Goal: Navigation & Orientation: Find specific page/section

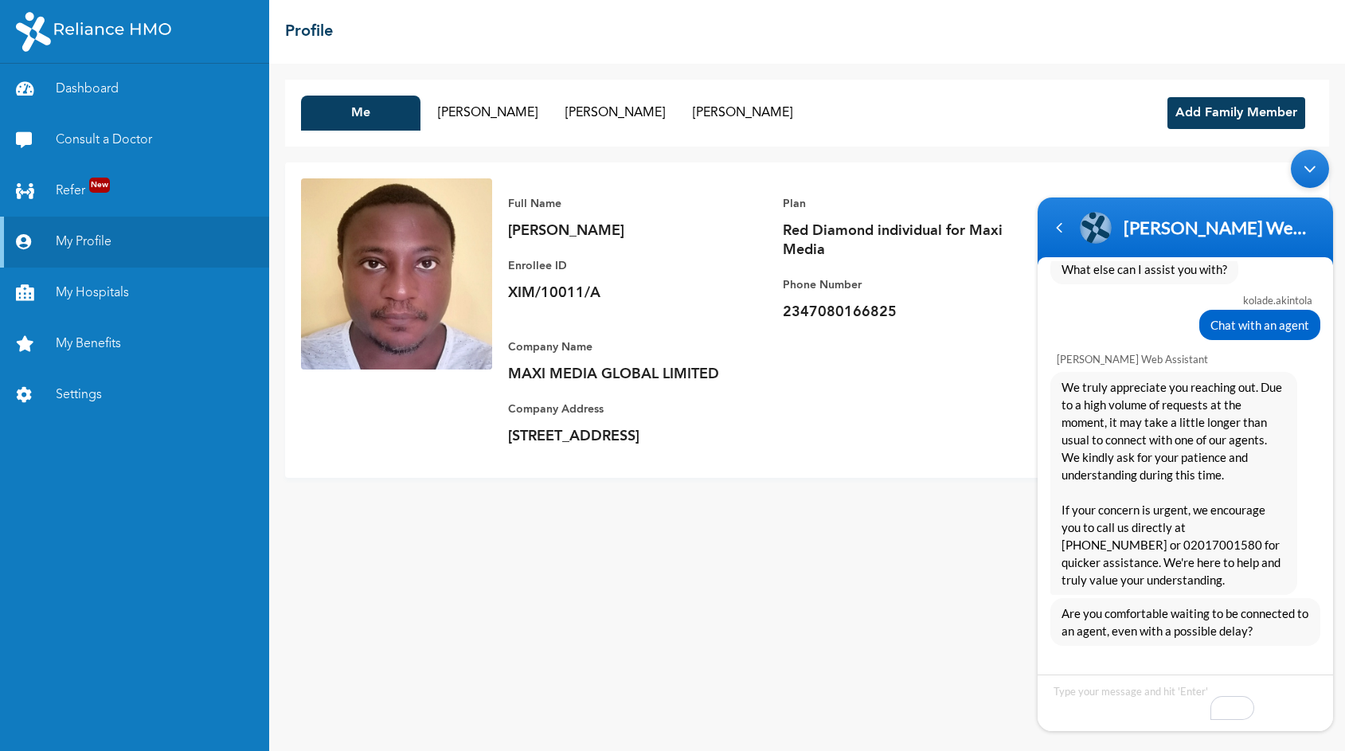
scroll to position [759, 0]
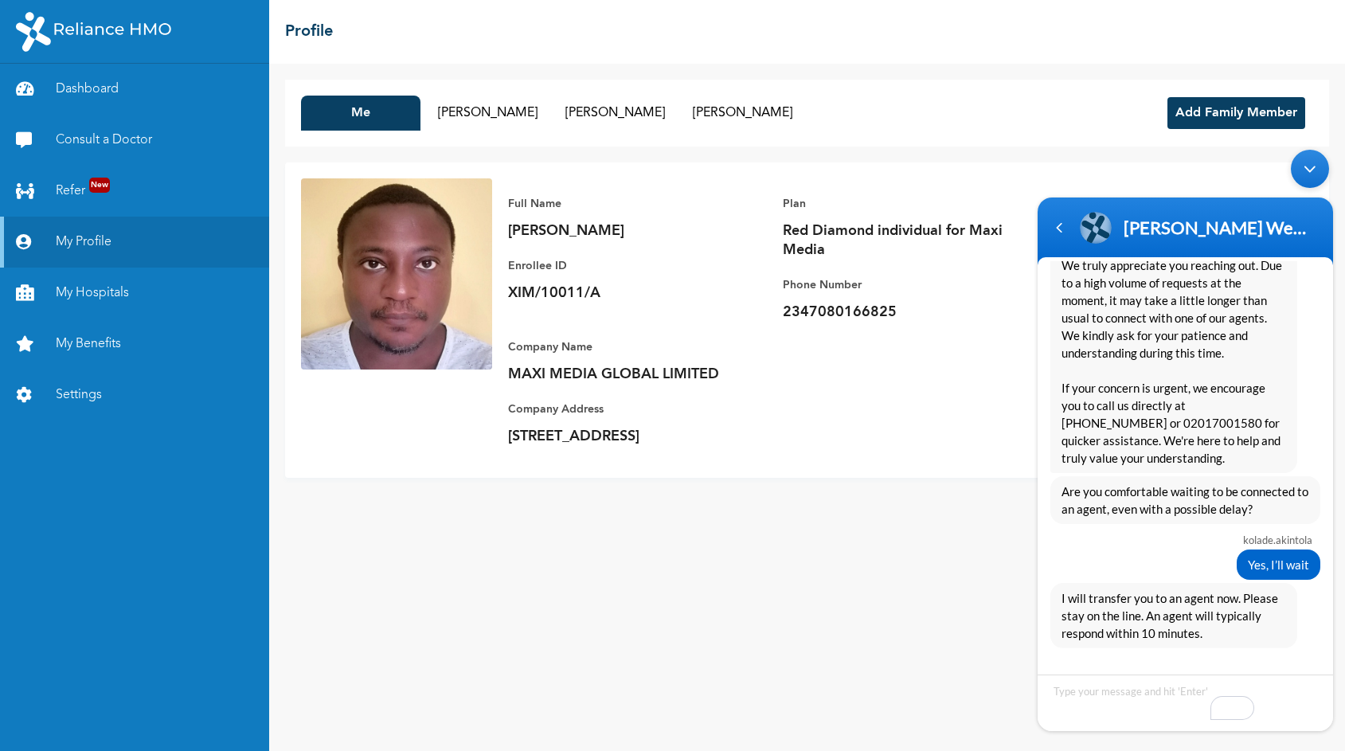
click at [1313, 173] on div "Minimize live chat window" at bounding box center [1310, 169] width 38 height 38
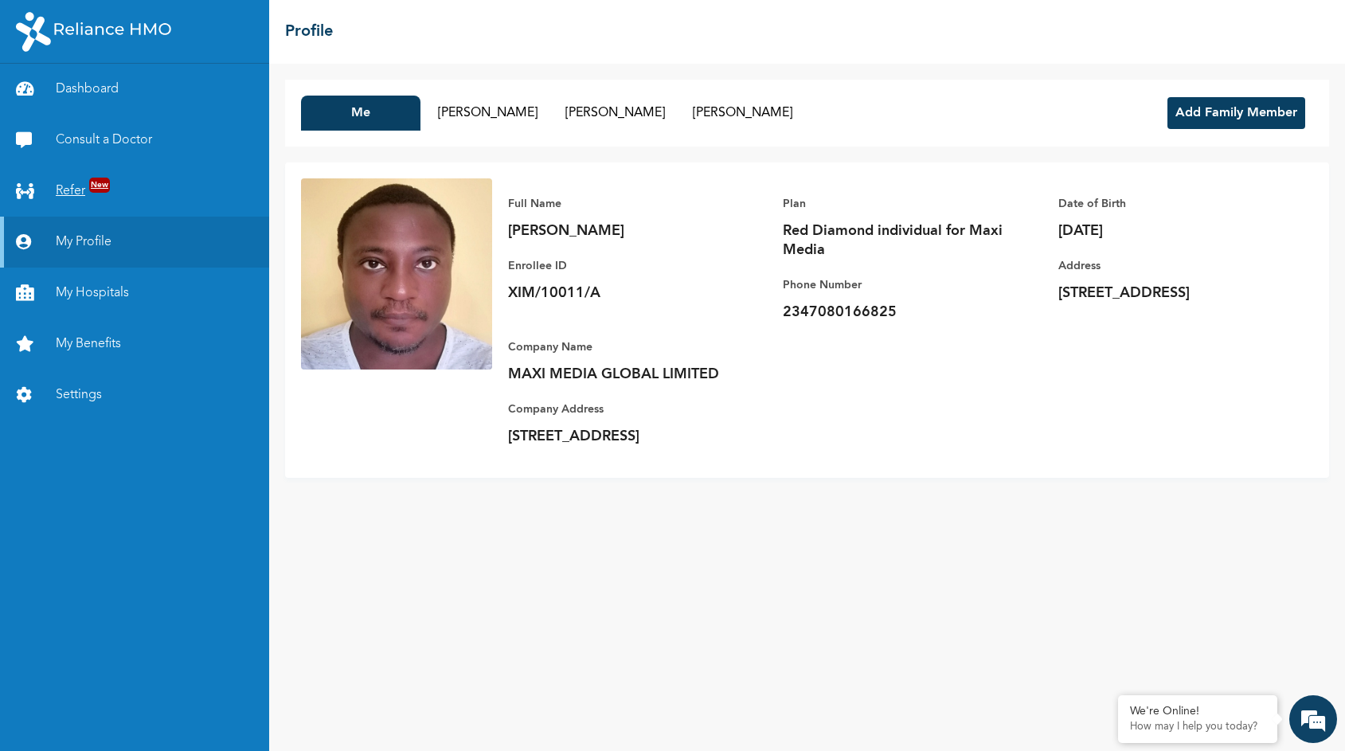
click at [114, 184] on link "Refer New" at bounding box center [134, 191] width 269 height 51
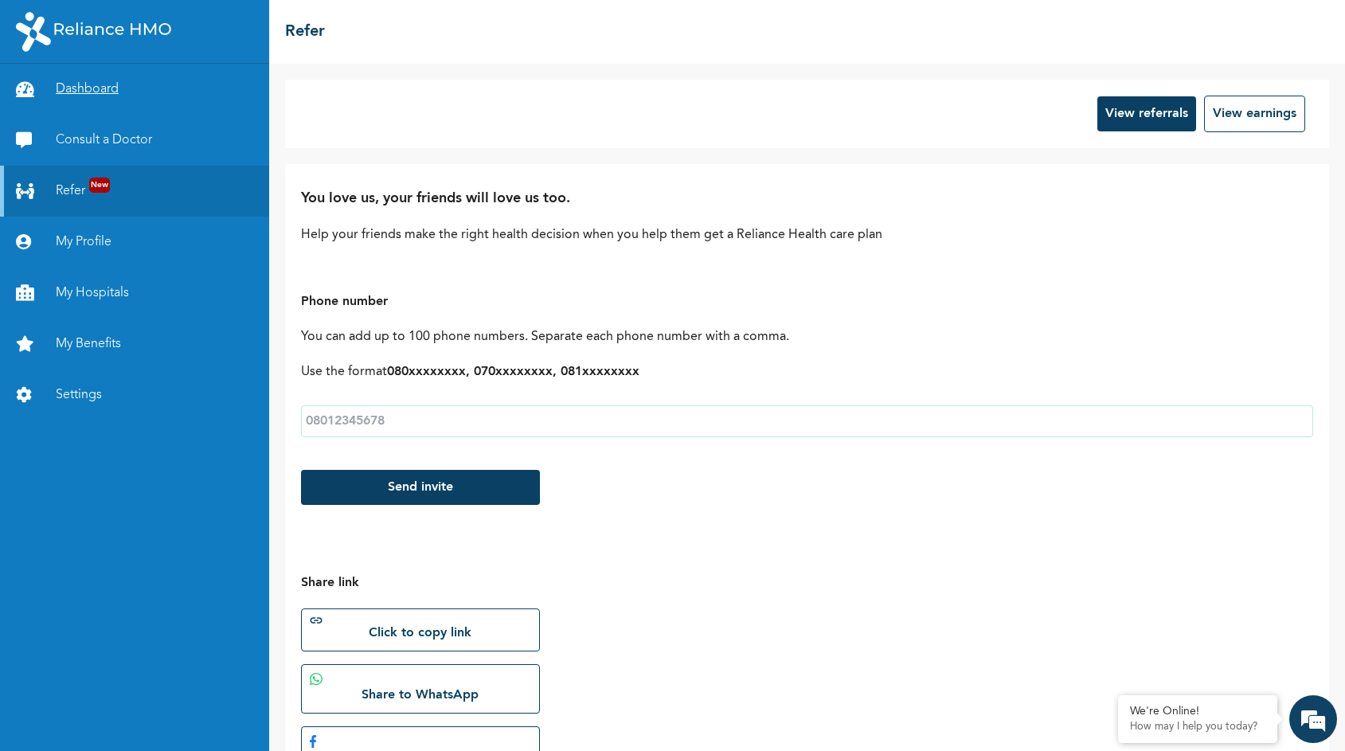
click at [93, 93] on link "Dashboard" at bounding box center [134, 89] width 269 height 51
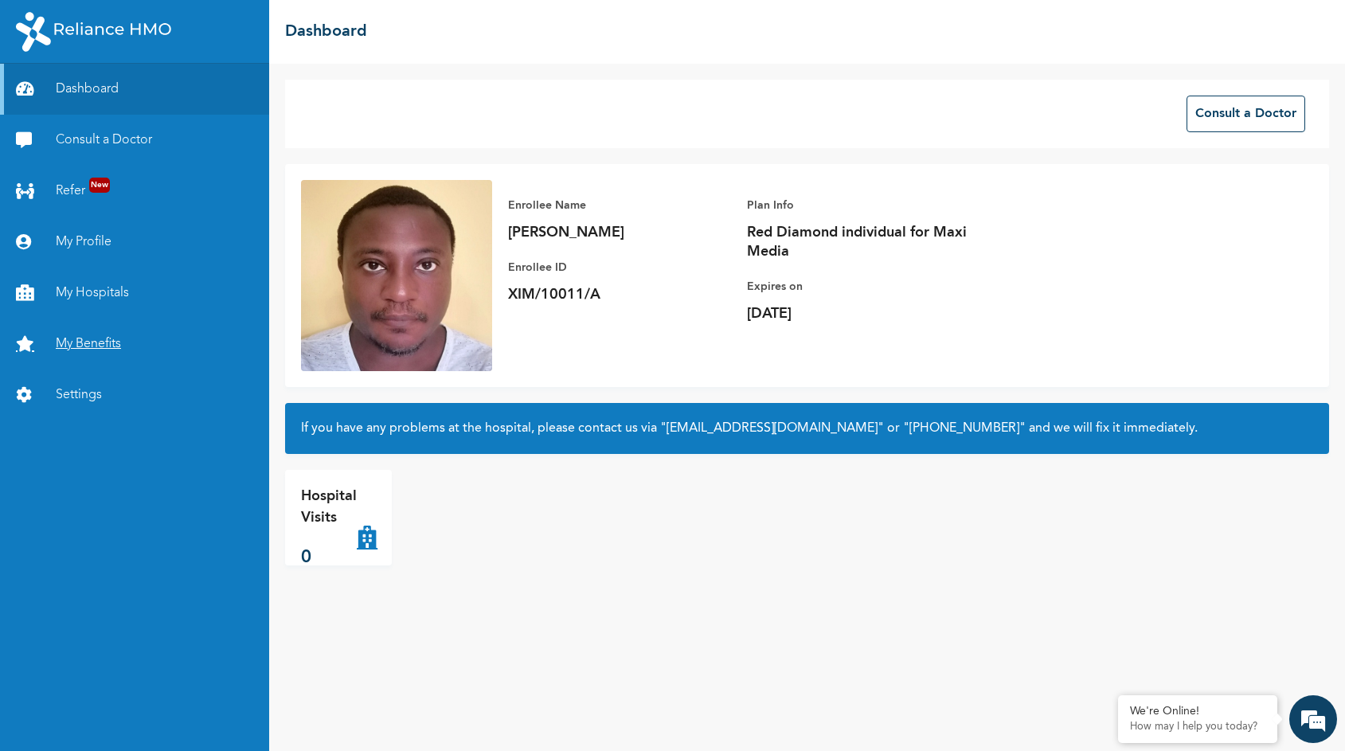
click at [99, 341] on link "My Benefits" at bounding box center [134, 344] width 269 height 51
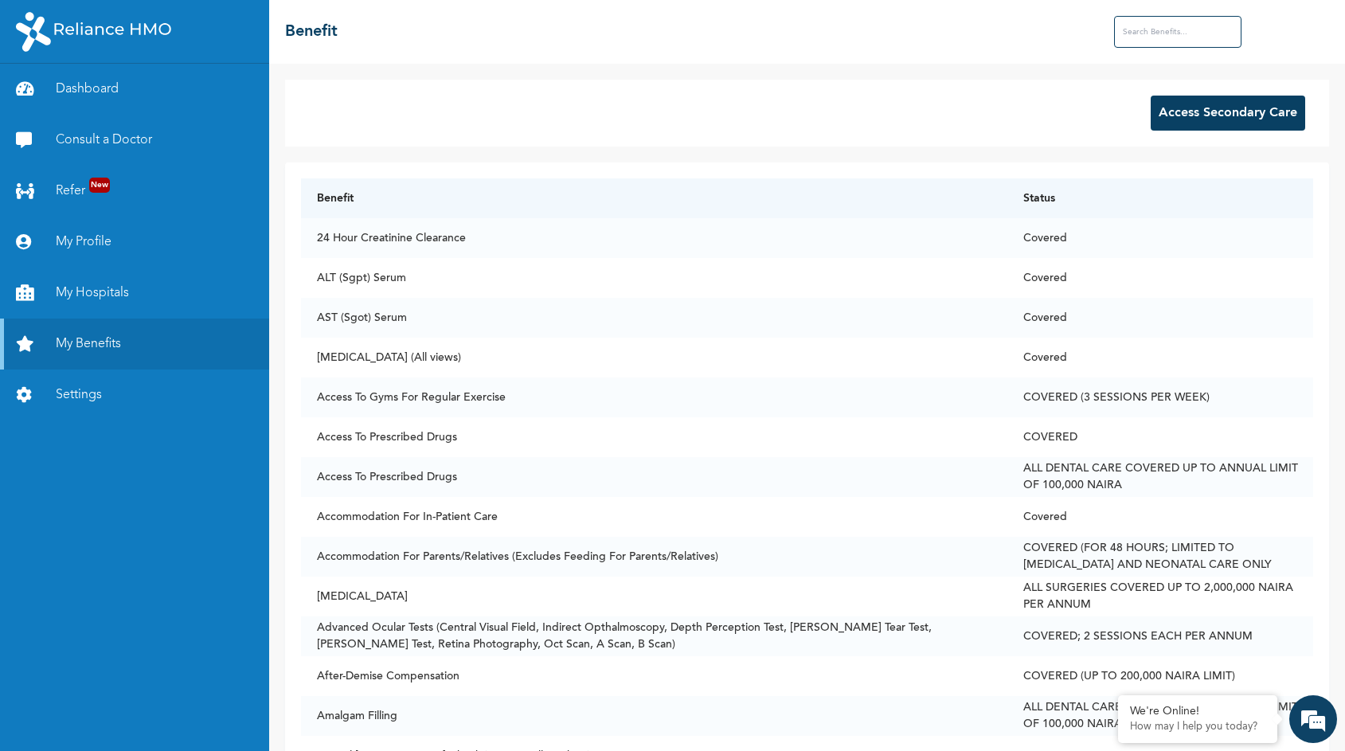
click at [1173, 104] on button "Access Secondary Care" at bounding box center [1228, 113] width 154 height 35
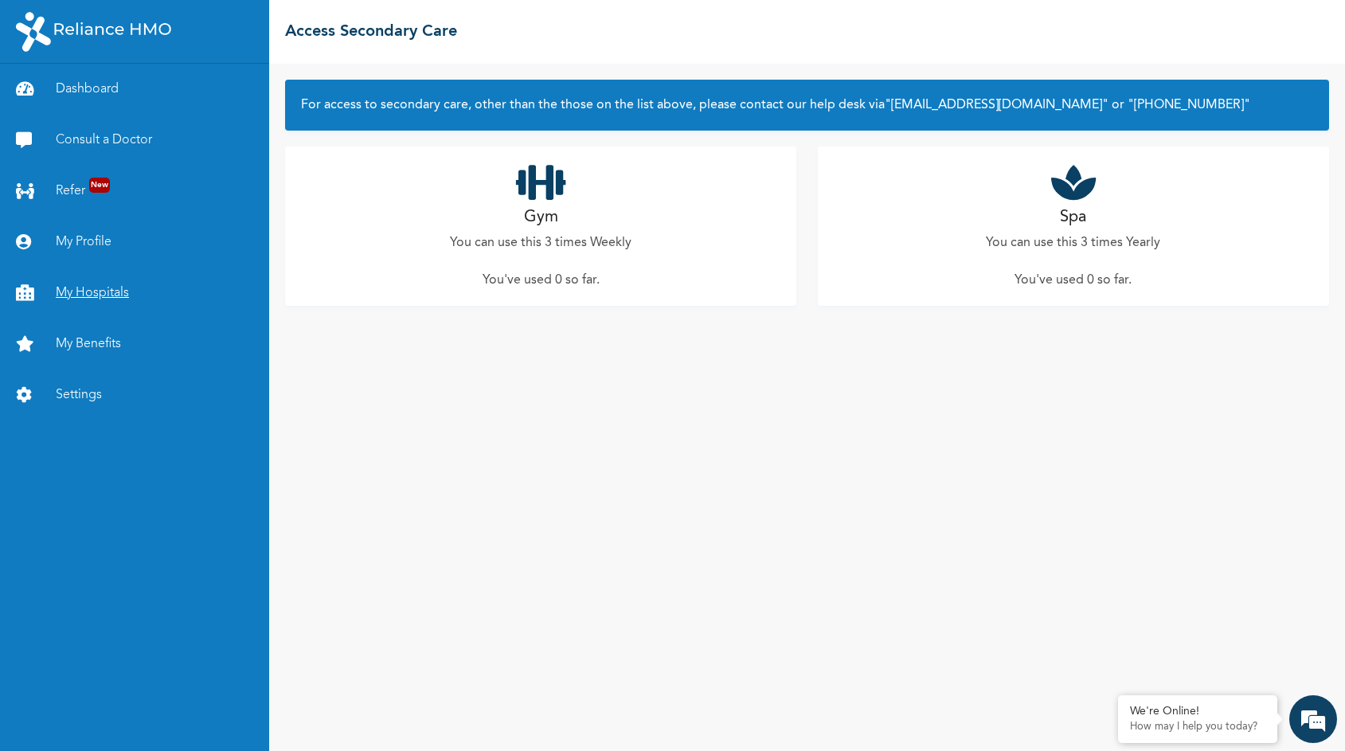
click at [83, 286] on link "My Hospitals" at bounding box center [134, 293] width 269 height 51
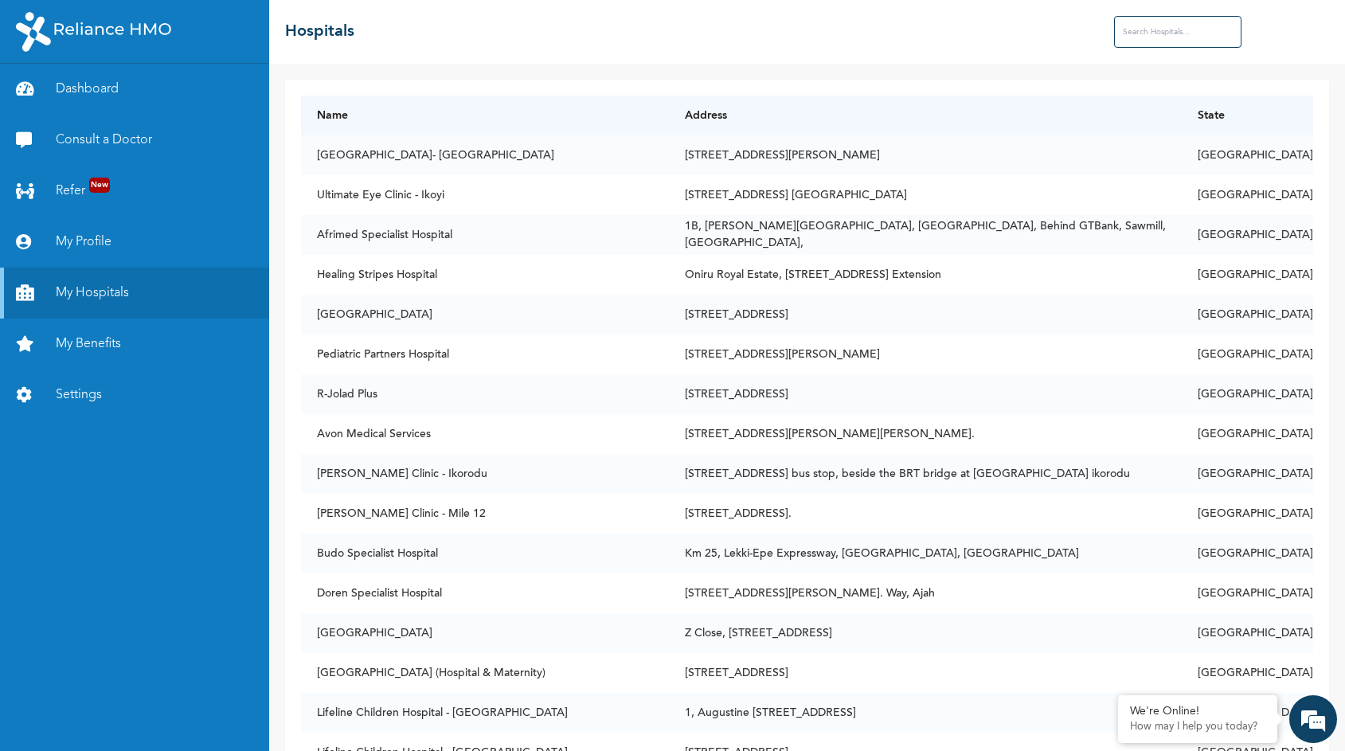
click at [1142, 41] on input "text" at bounding box center [1177, 32] width 127 height 32
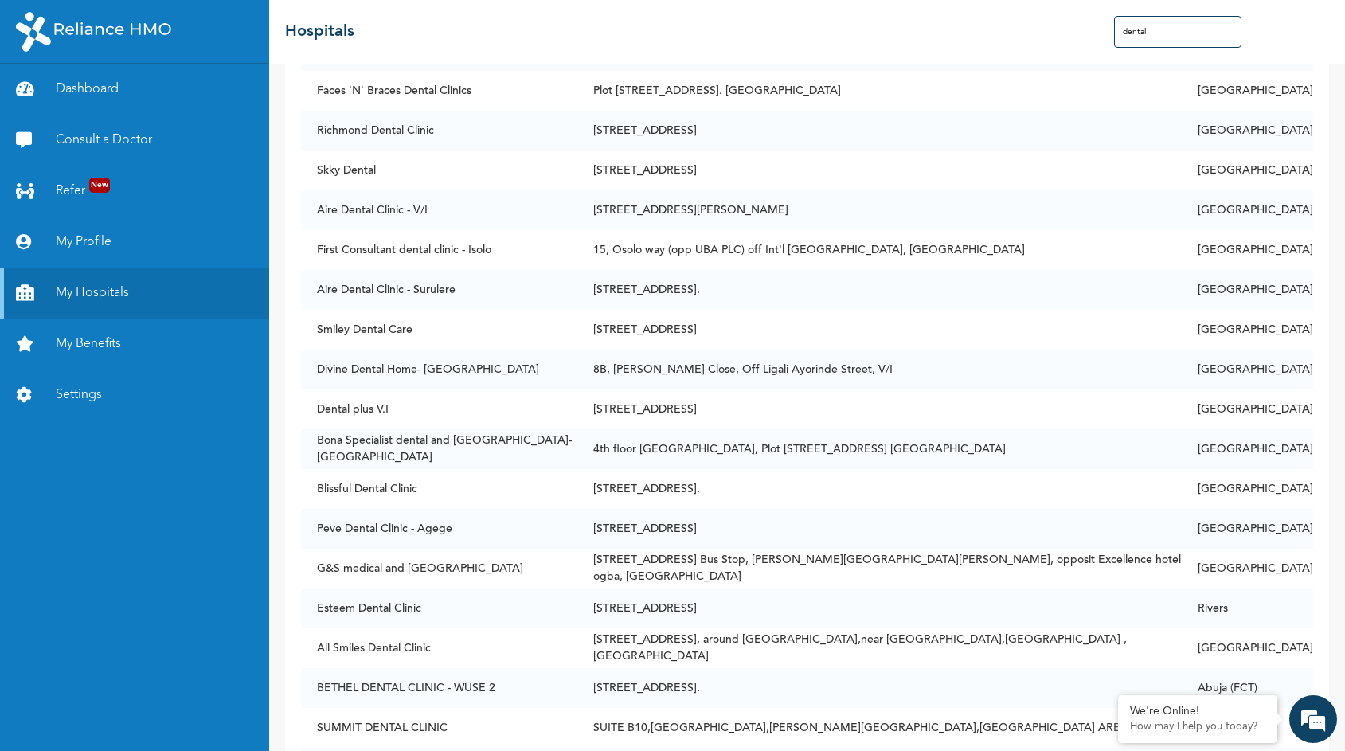
scroll to position [346, 0]
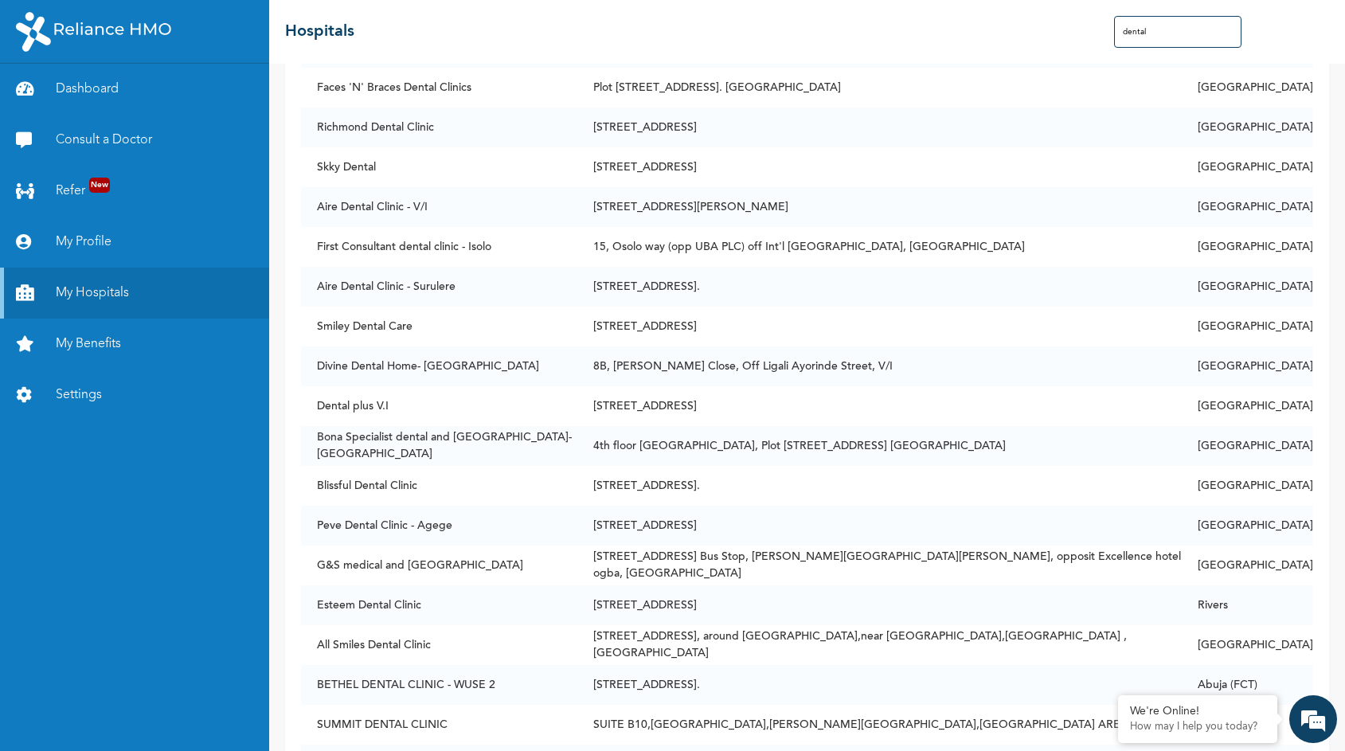
type input "dental"
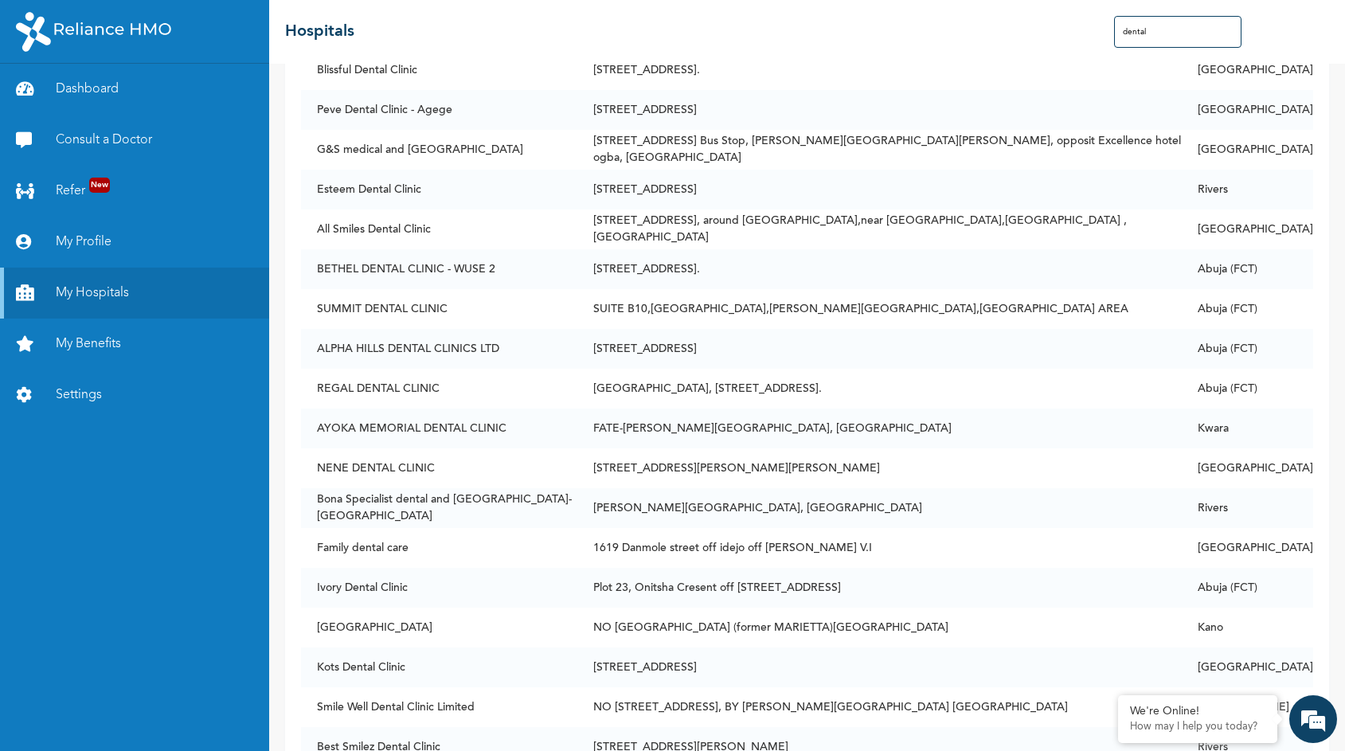
scroll to position [761, 0]
click at [387, 147] on td "G&S medical and [GEOGRAPHIC_DATA]" at bounding box center [439, 151] width 277 height 40
